Goal: Task Accomplishment & Management: Understand process/instructions

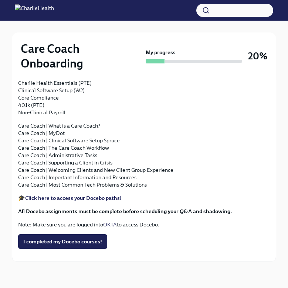
scroll to position [750, 0]
click at [93, 10] on strong "Approx completion time: 15-20 hrs" at bounding box center [60, 6] width 84 height 7
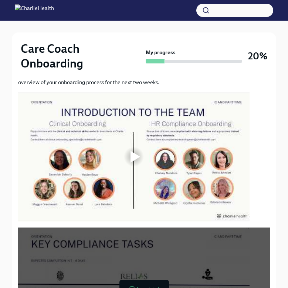
scroll to position [244, 0]
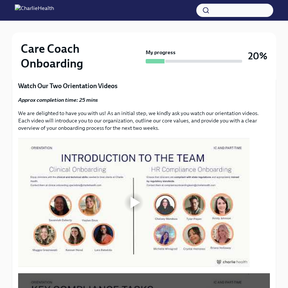
click at [54, 8] on img at bounding box center [34, 10] width 39 height 12
click at [29, 8] on img at bounding box center [34, 10] width 39 height 12
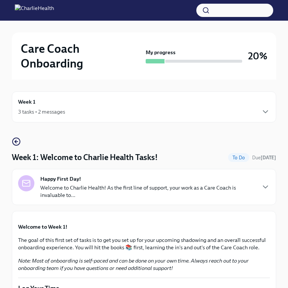
click at [98, 117] on div "Week 1 3 tasks • 2 messages" at bounding box center [144, 107] width 264 height 31
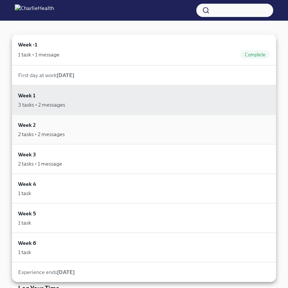
click at [64, 127] on div "Week 2 2 tasks • 2 messages" at bounding box center [143, 129] width 251 height 17
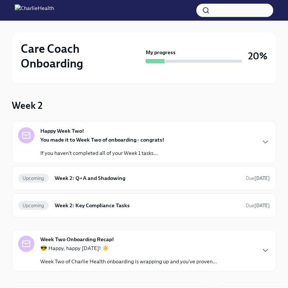
scroll to position [40, 0]
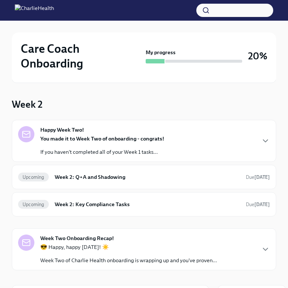
click at [242, 141] on div "Happy Week Two! You made it to Week Two of onboarding - congrats! If you haven'…" at bounding box center [143, 141] width 251 height 30
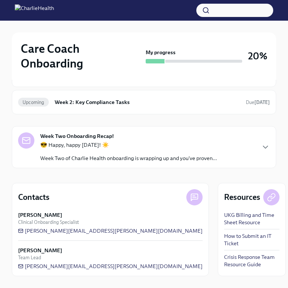
scroll to position [299, 0]
click at [82, 81] on div "Upcoming Week 2: Q+A and Shadowing Due [DATE]" at bounding box center [143, 75] width 251 height 12
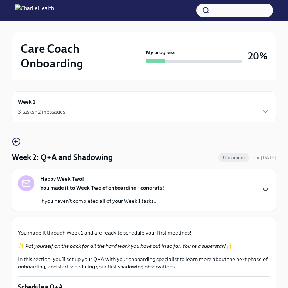
click at [265, 192] on icon "button" at bounding box center [265, 190] width 9 height 9
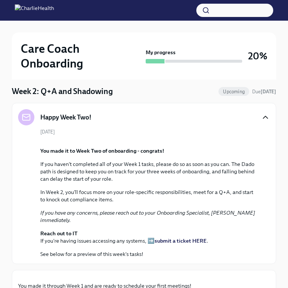
scroll to position [81, 0]
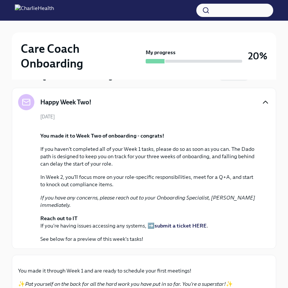
click at [268, 102] on icon "button" at bounding box center [265, 102] width 9 height 9
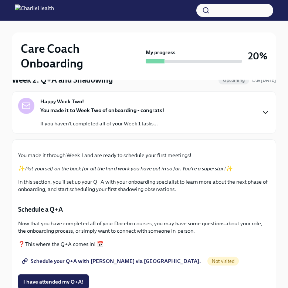
scroll to position [0, 0]
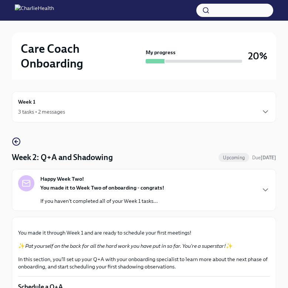
click at [141, 106] on div "Week 1 3 tasks • 2 messages" at bounding box center [143, 107] width 251 height 18
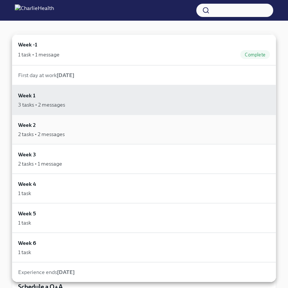
click at [126, 126] on div "Week 2 2 tasks • 2 messages" at bounding box center [143, 129] width 251 height 17
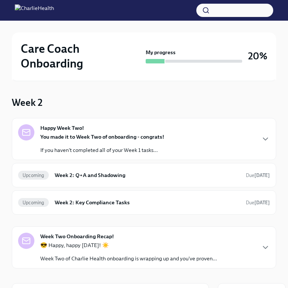
scroll to position [67, 0]
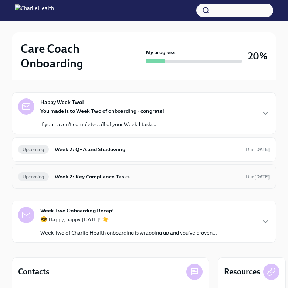
click at [128, 183] on div "Upcoming Week 2: Key Compliance Tasks Due [DATE]" at bounding box center [144, 177] width 264 height 24
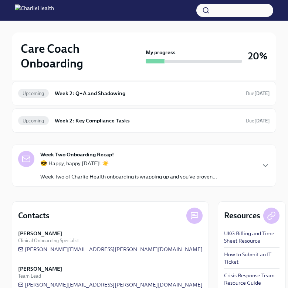
scroll to position [142, 0]
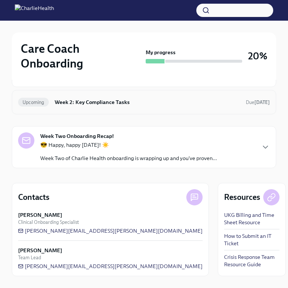
click at [122, 113] on div "Upcoming Week 2: Key Compliance Tasks Due [DATE]" at bounding box center [144, 102] width 264 height 24
click at [122, 102] on h6 "Week 2: Key Compliance Tasks" at bounding box center [147, 102] width 185 height 8
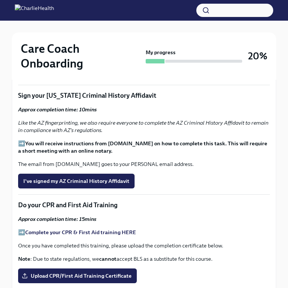
scroll to position [316, 0]
